Goal: Obtain resource: Obtain resource

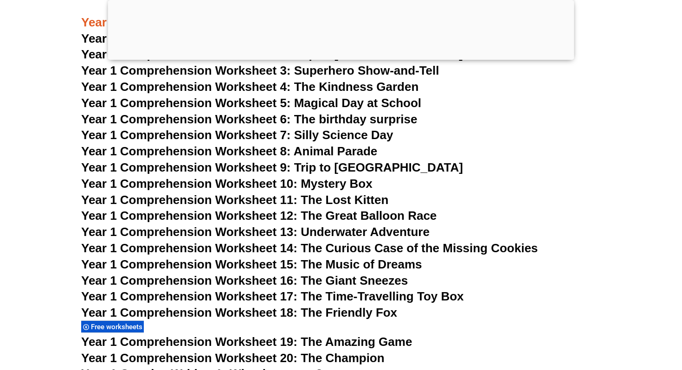
scroll to position [1201, 0]
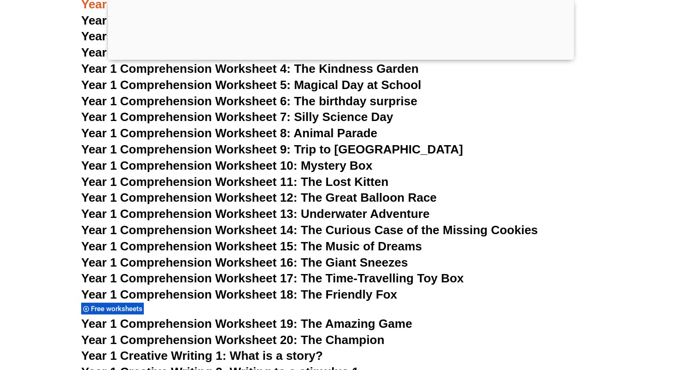
click at [266, 145] on span "Year 1 Comprehension Worksheet 9: Trip to [GEOGRAPHIC_DATA]" at bounding box center [272, 150] width 382 height 14
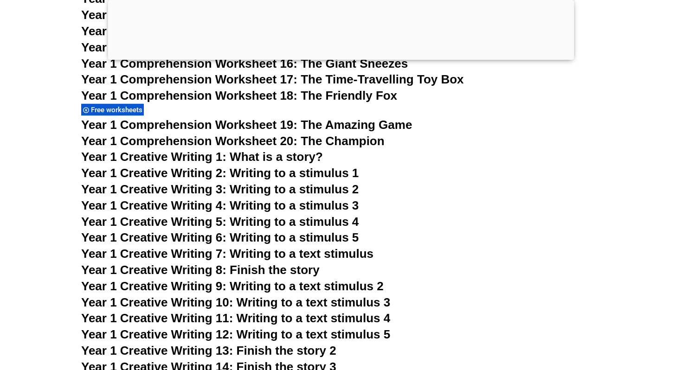
scroll to position [1408, 0]
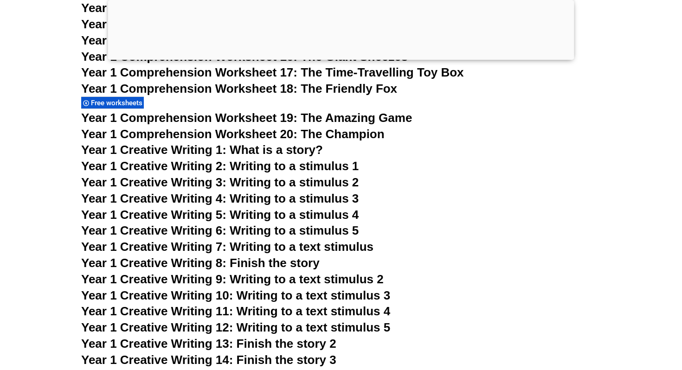
click at [189, 168] on span "Year 1 Creative Writing 2: Writing to a stimulus 1" at bounding box center [220, 166] width 278 height 14
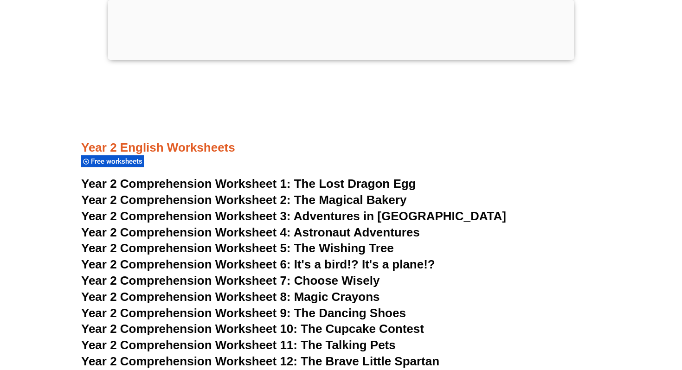
scroll to position [2159, 0]
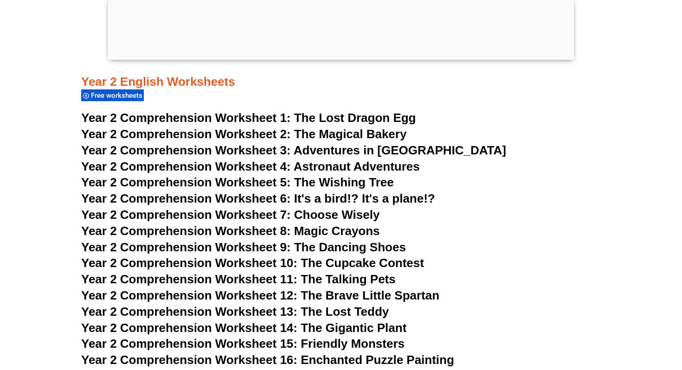
click at [103, 102] on div "Free worksheets" at bounding box center [112, 95] width 63 height 13
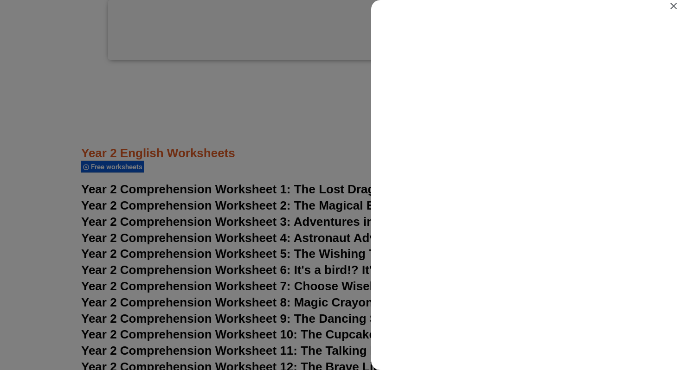
scroll to position [0, 0]
click at [673, 6] on icon "Close" at bounding box center [674, 6] width 6 height 6
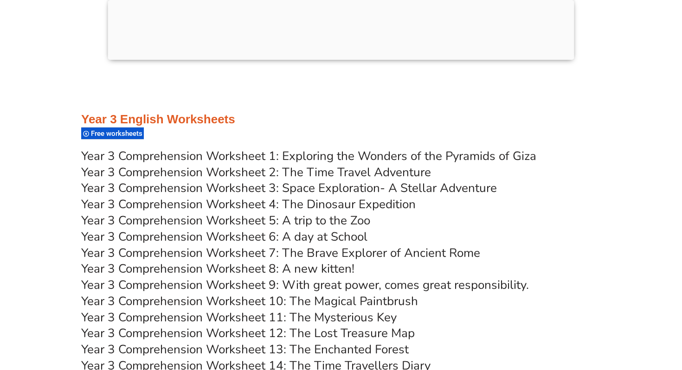
scroll to position [3084, 0]
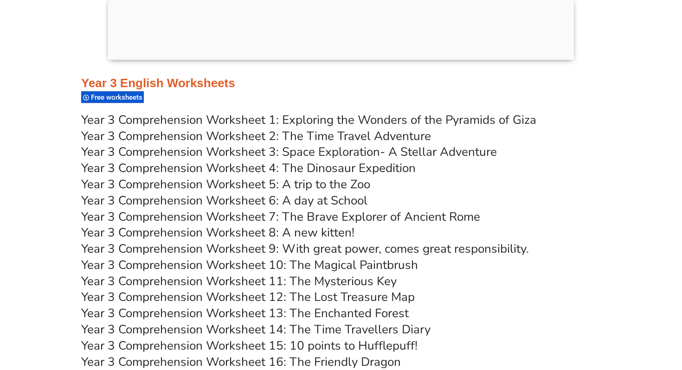
click at [377, 252] on link "Year 3 Comprehension Worksheet 9: With great power, comes great responsibility." at bounding box center [305, 249] width 448 height 16
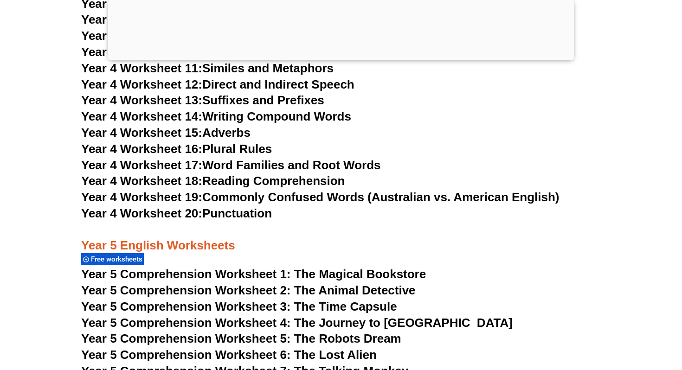
scroll to position [4325, 0]
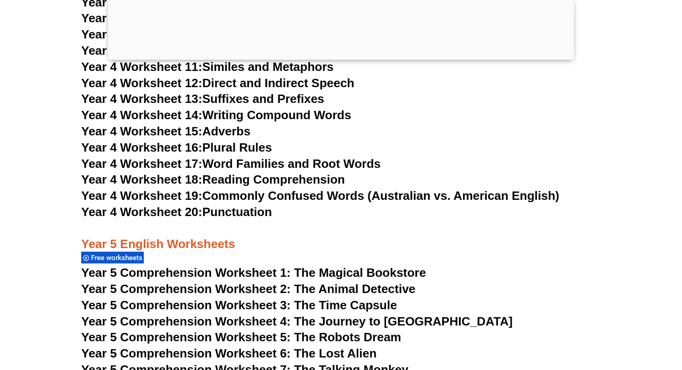
click at [194, 213] on span "Year 4 Worksheet 20:" at bounding box center [141, 212] width 121 height 14
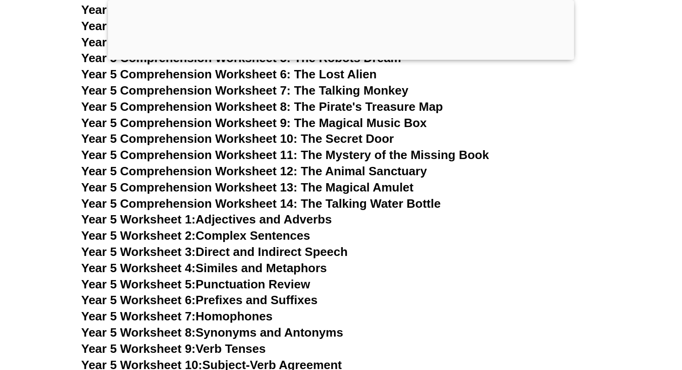
scroll to position [4747, 0]
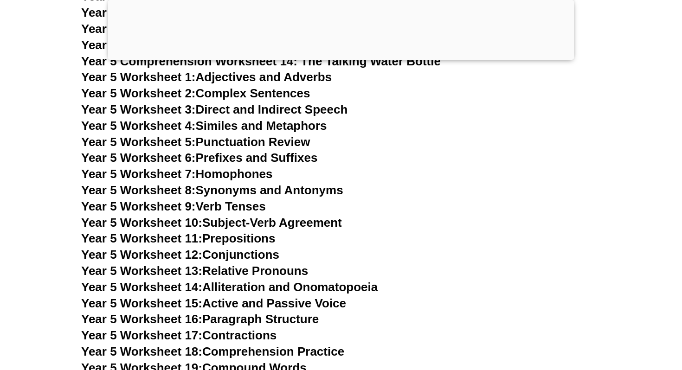
click at [235, 211] on link "Year 5 Worksheet 9: Verb Tenses" at bounding box center [173, 207] width 185 height 14
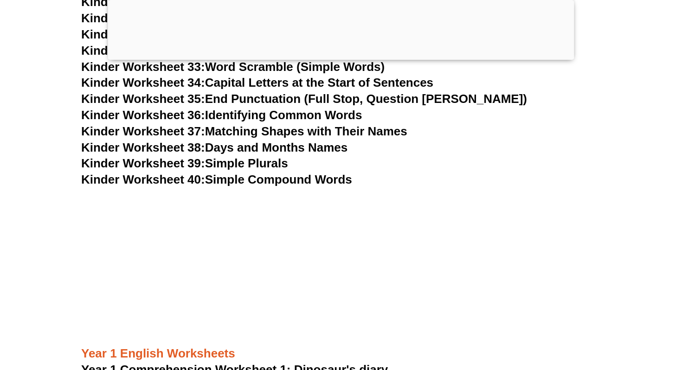
scroll to position [1201, 0]
